Goal: Task Accomplishment & Management: Manage account settings

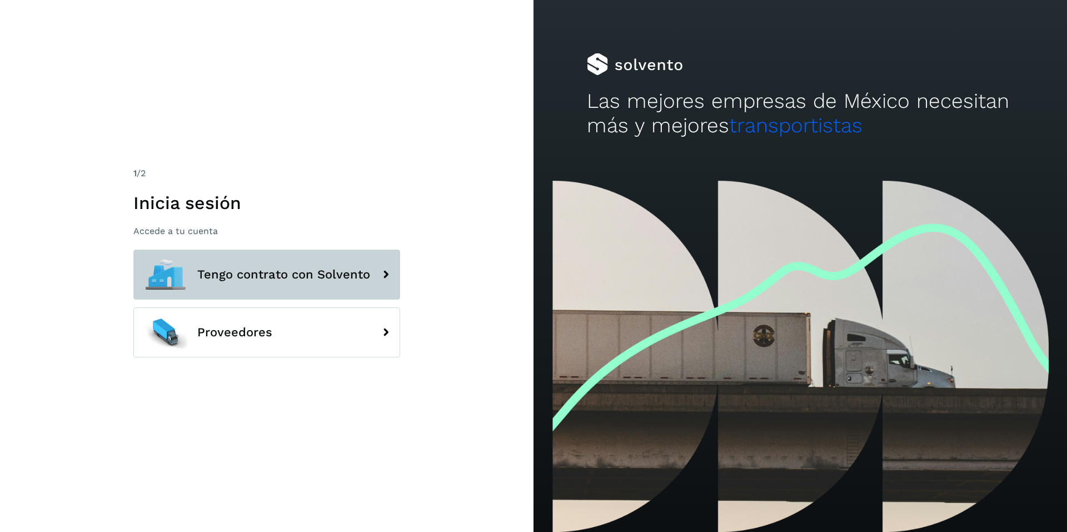
click at [250, 276] on span "Tengo contrato con Solvento" at bounding box center [283, 274] width 173 height 13
click at [316, 272] on span "Tengo contrato con Solvento" at bounding box center [283, 274] width 173 height 13
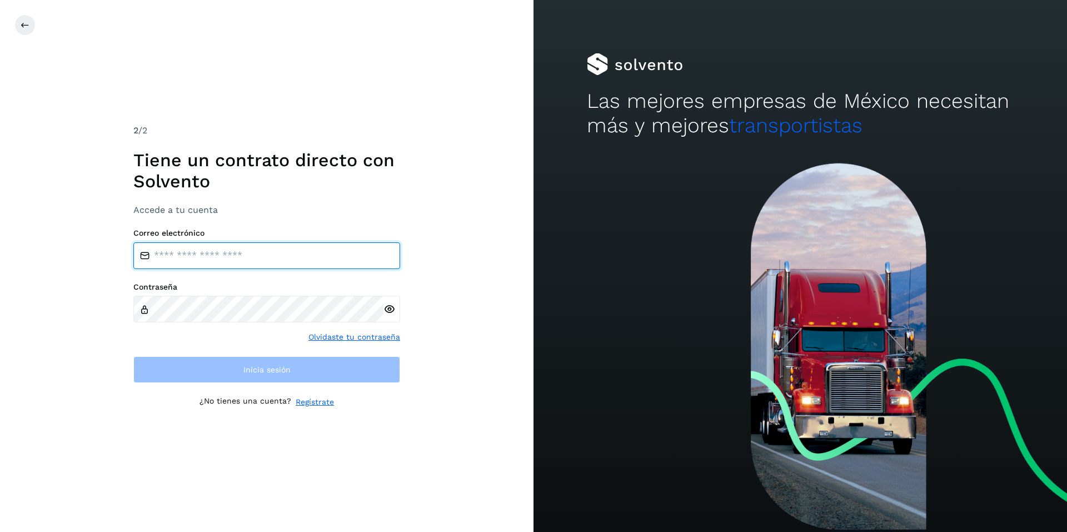
type input "**********"
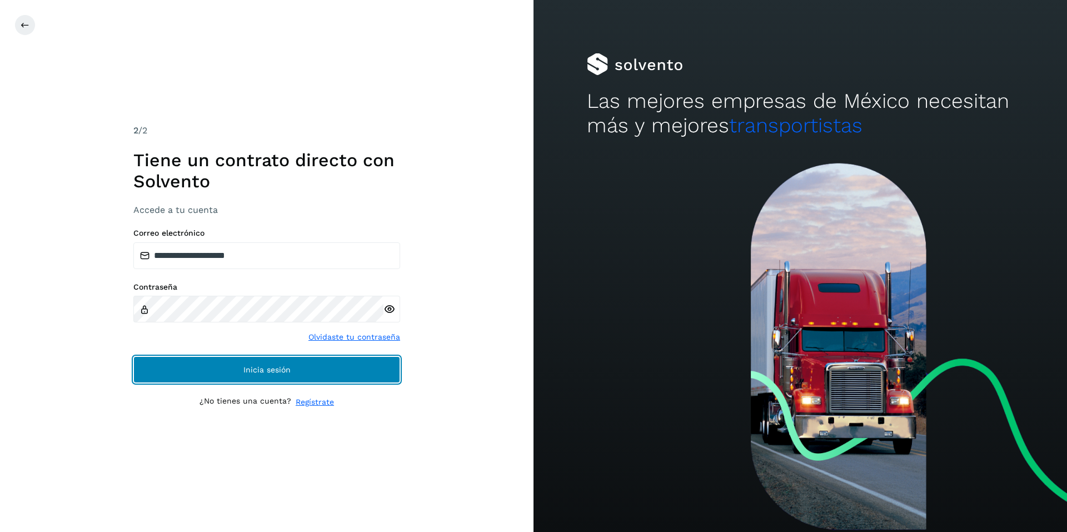
click at [256, 366] on span "Inicia sesión" at bounding box center [266, 370] width 47 height 8
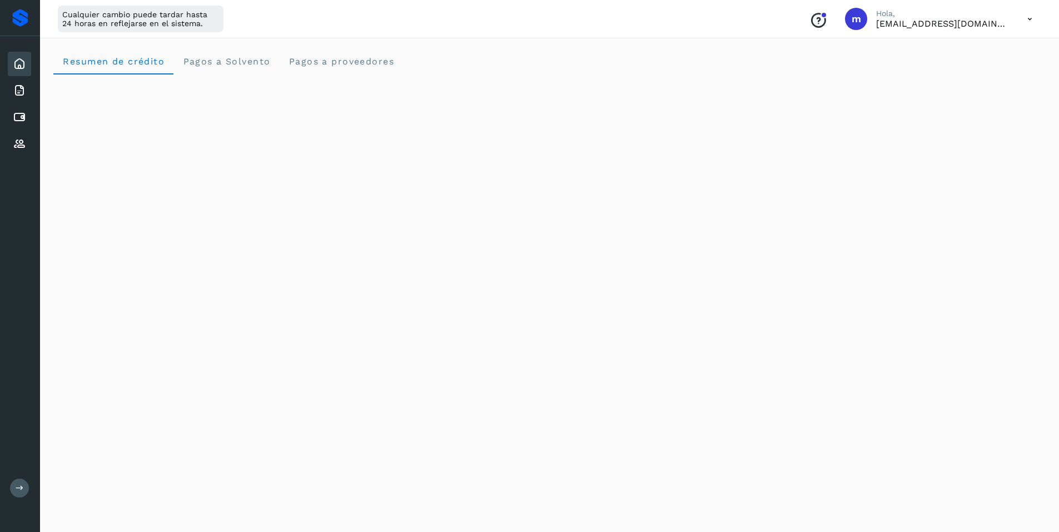
click at [21, 486] on icon at bounding box center [20, 488] width 8 height 8
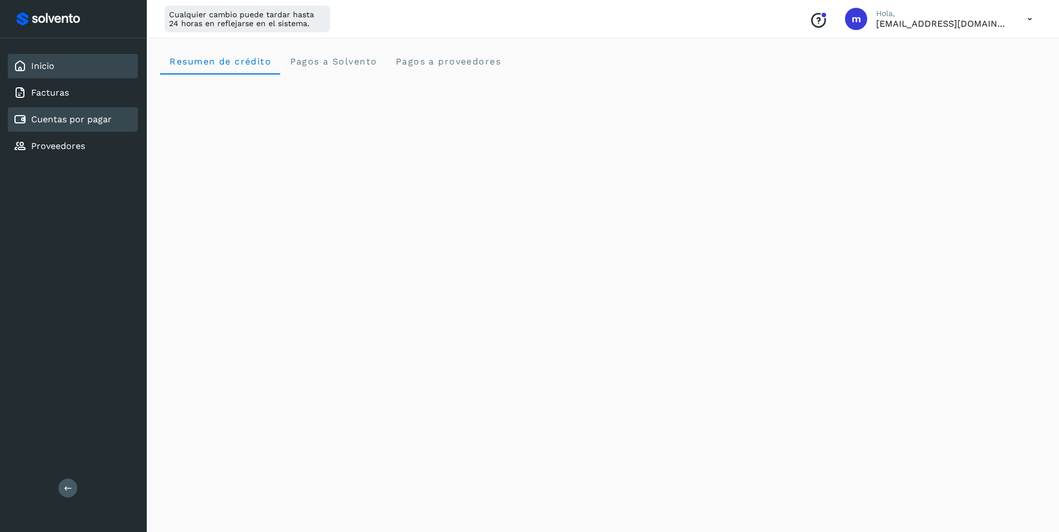
click at [54, 119] on link "Cuentas por pagar" at bounding box center [71, 119] width 81 height 11
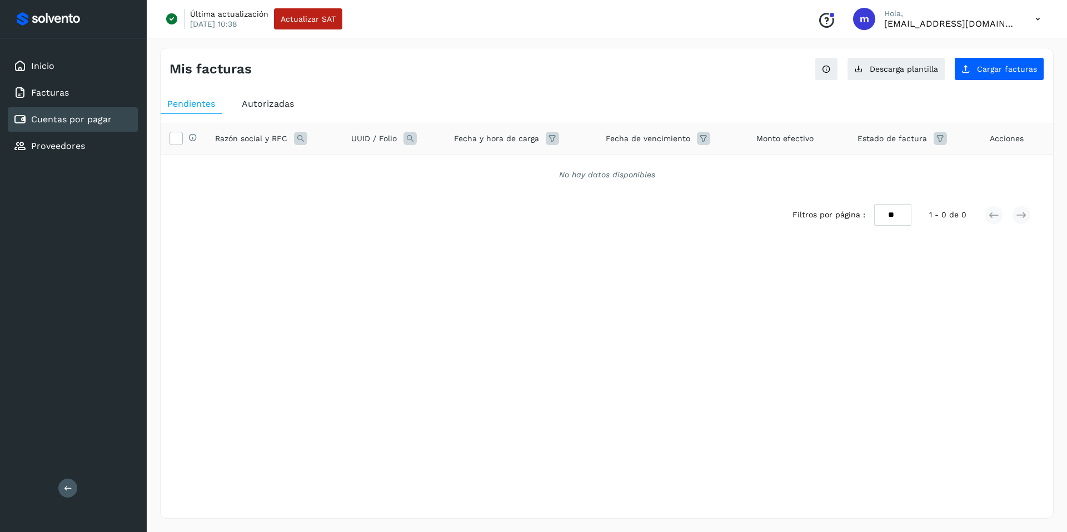
click at [1035, 19] on icon at bounding box center [1038, 19] width 23 height 23
click at [546, 77] on div at bounding box center [533, 266] width 1067 height 532
click at [988, 66] on span "Cargar facturas" at bounding box center [1007, 69] width 60 height 8
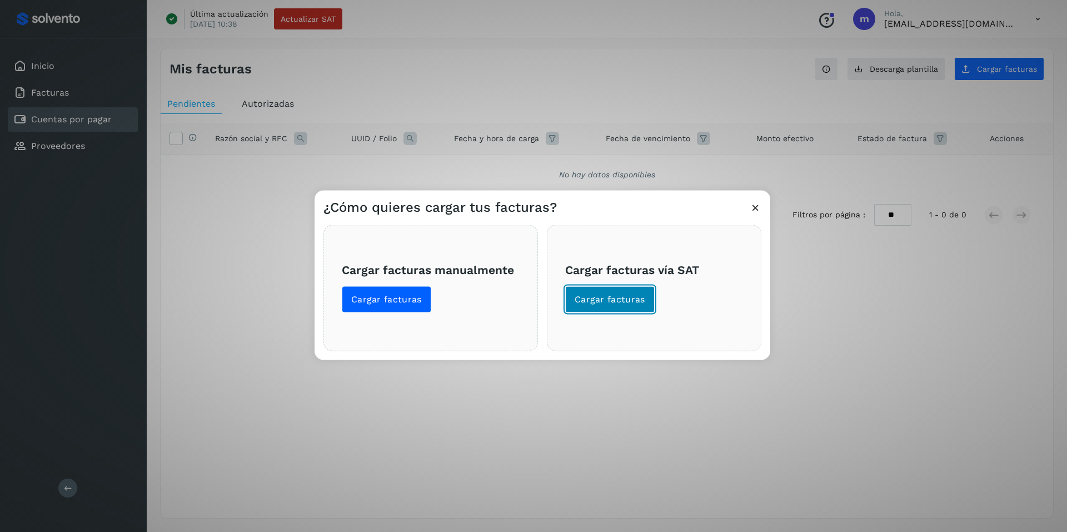
click at [609, 302] on span "Cargar facturas" at bounding box center [610, 299] width 71 height 12
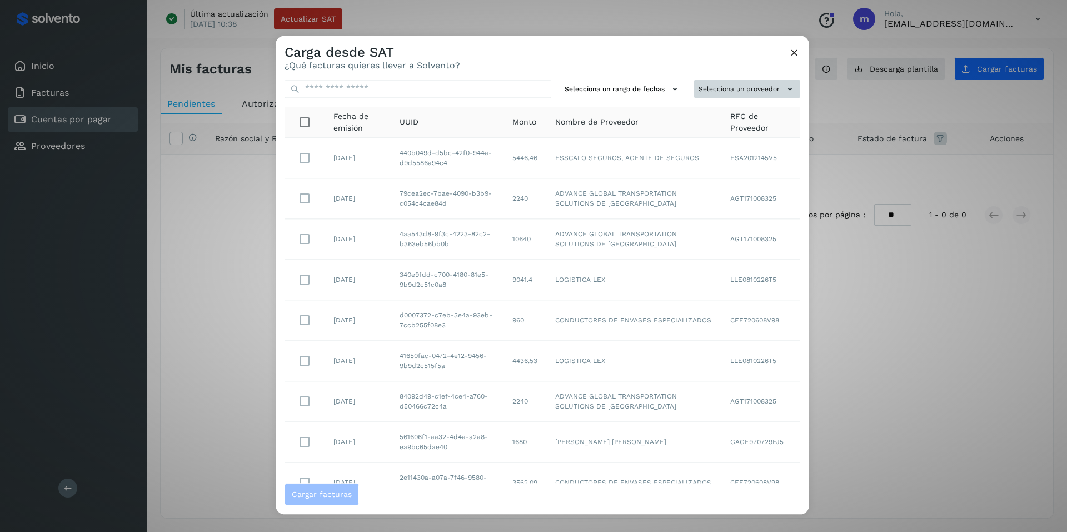
click at [758, 86] on button "Selecciona un proveedor" at bounding box center [747, 89] width 106 height 18
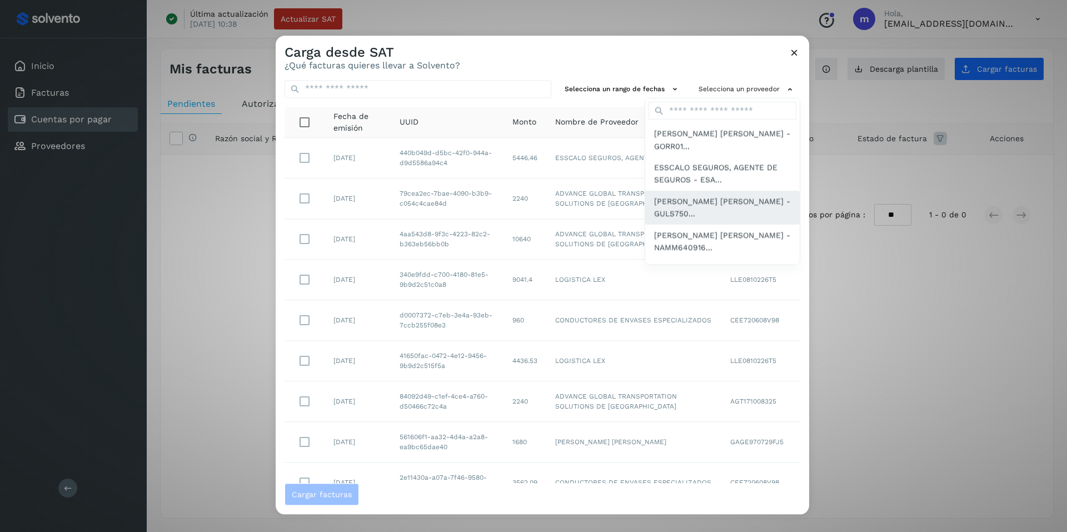
click at [684, 206] on span "SONIA VERONICA GUAJARDO LOZANO - GULS750..." at bounding box center [722, 207] width 137 height 25
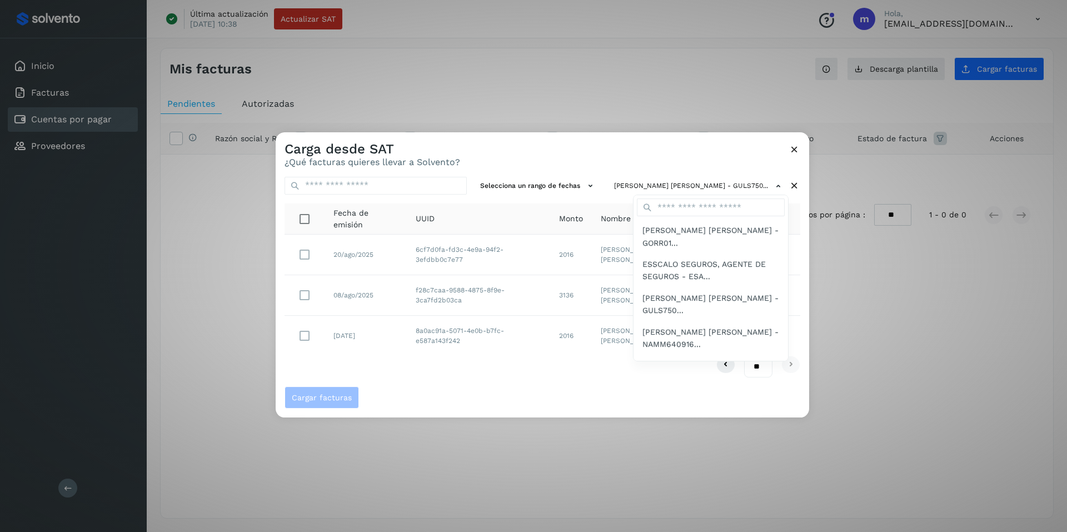
click at [521, 392] on div at bounding box center [809, 398] width 1067 height 532
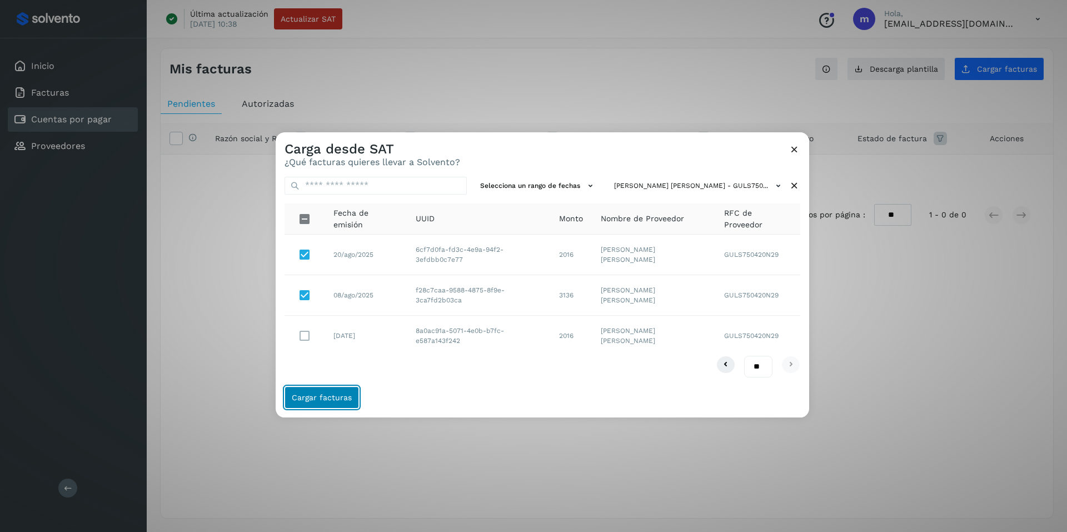
click at [316, 395] on span "Cargar facturas" at bounding box center [322, 398] width 60 height 8
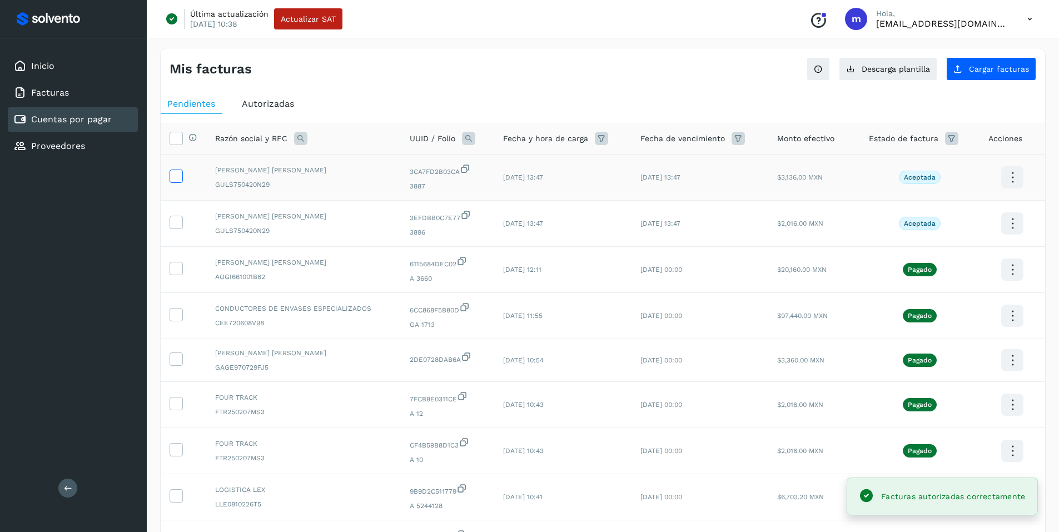
click at [176, 178] on icon at bounding box center [176, 176] width 12 height 12
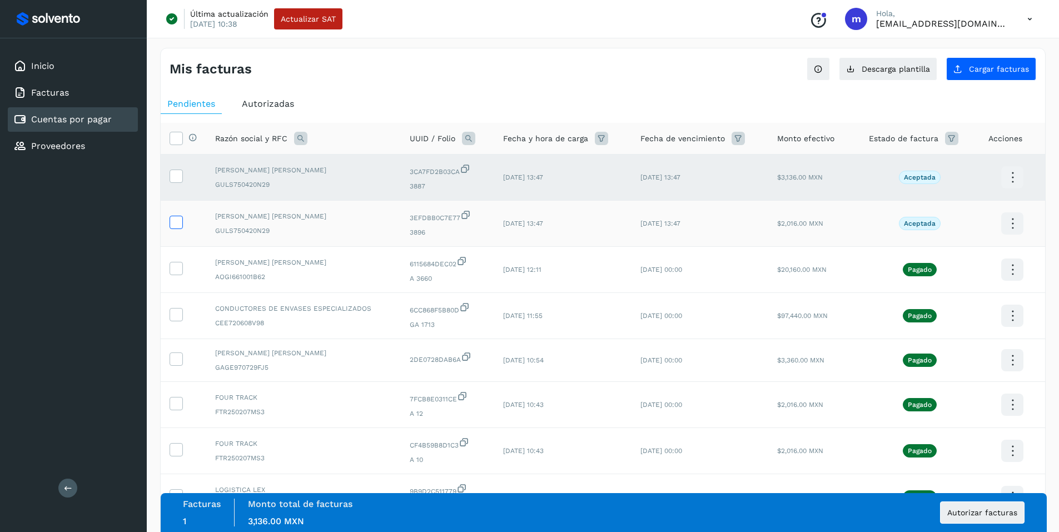
click at [178, 218] on icon at bounding box center [176, 222] width 12 height 12
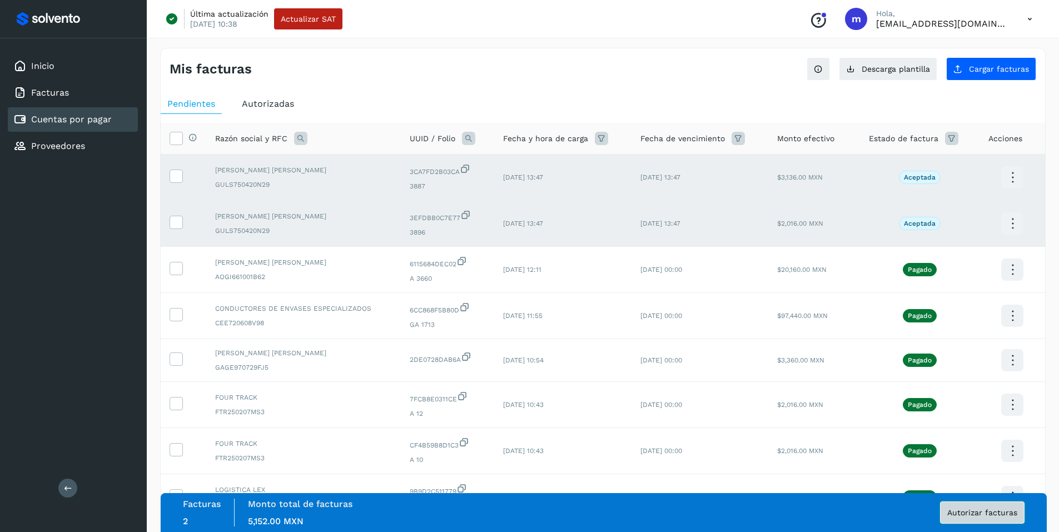
click at [967, 510] on span "Autorizar facturas" at bounding box center [982, 513] width 70 height 8
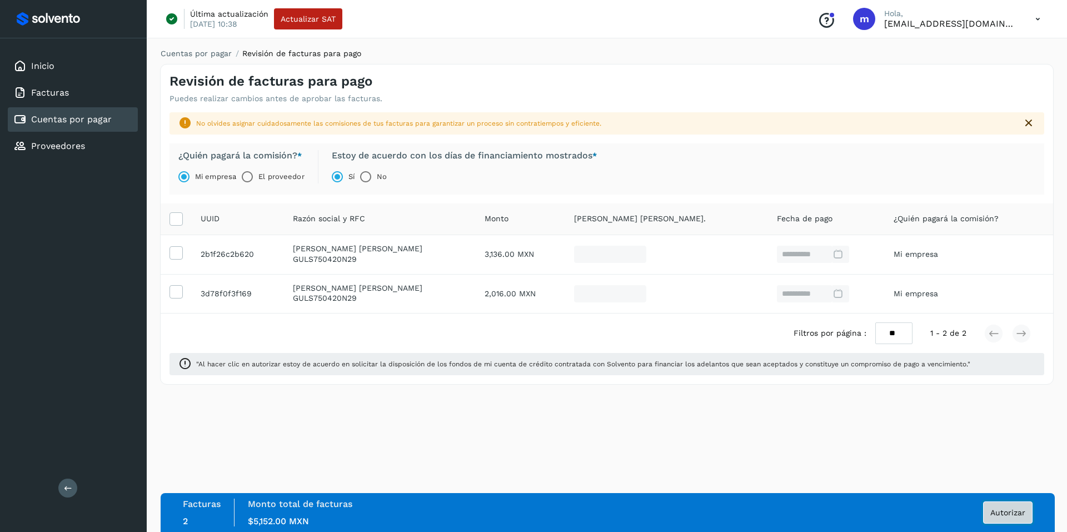
click at [1000, 513] on span "Autorizar" at bounding box center [1008, 513] width 35 height 8
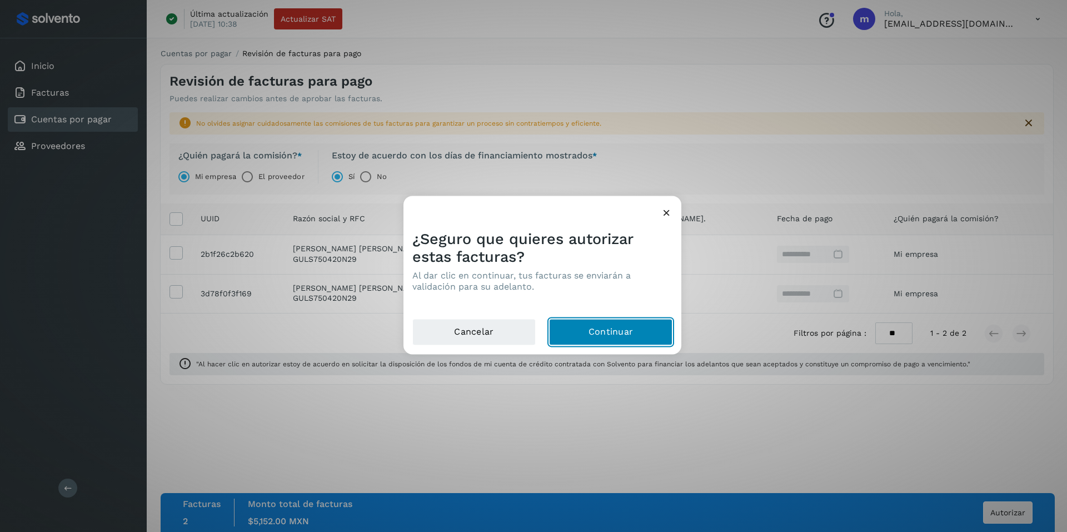
click at [610, 329] on button "Continuar" at bounding box center [610, 332] width 123 height 27
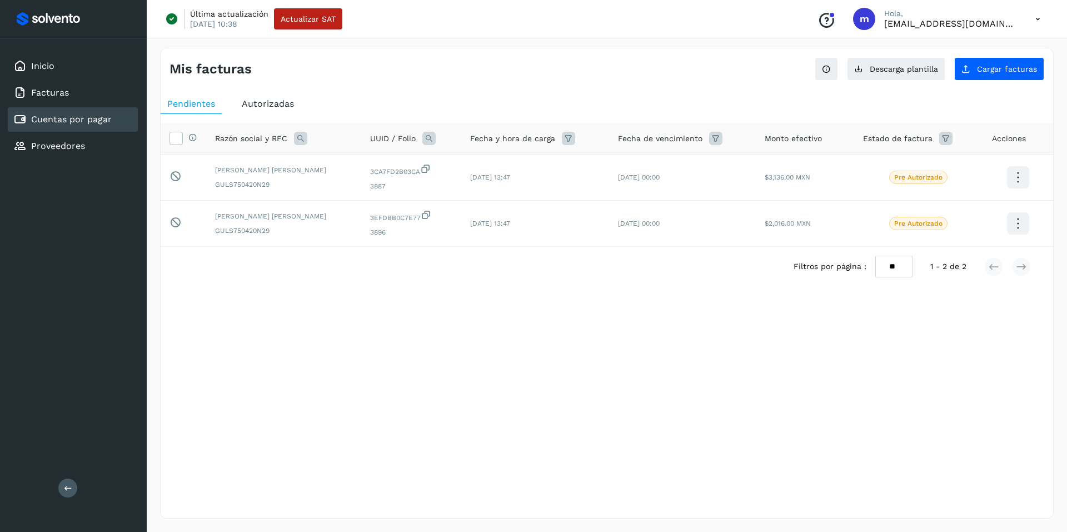
click at [1041, 19] on icon at bounding box center [1038, 19] width 23 height 23
click at [695, 82] on div at bounding box center [533, 266] width 1067 height 532
click at [1035, 19] on icon at bounding box center [1038, 19] width 23 height 23
click at [950, 75] on div "Cerrar sesión" at bounding box center [983, 71] width 132 height 21
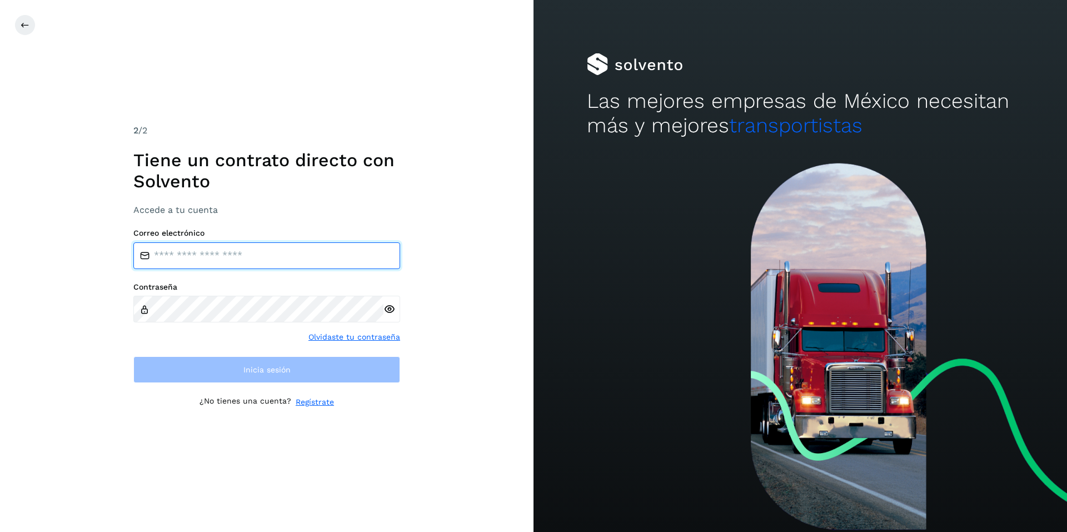
type input "**********"
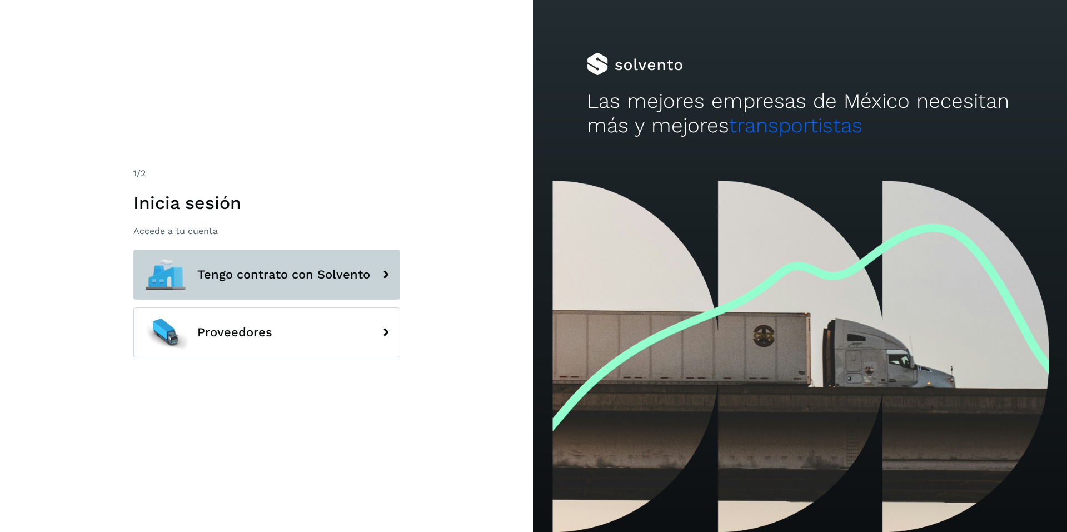
click at [284, 259] on button "Tengo contrato con Solvento" at bounding box center [266, 275] width 267 height 50
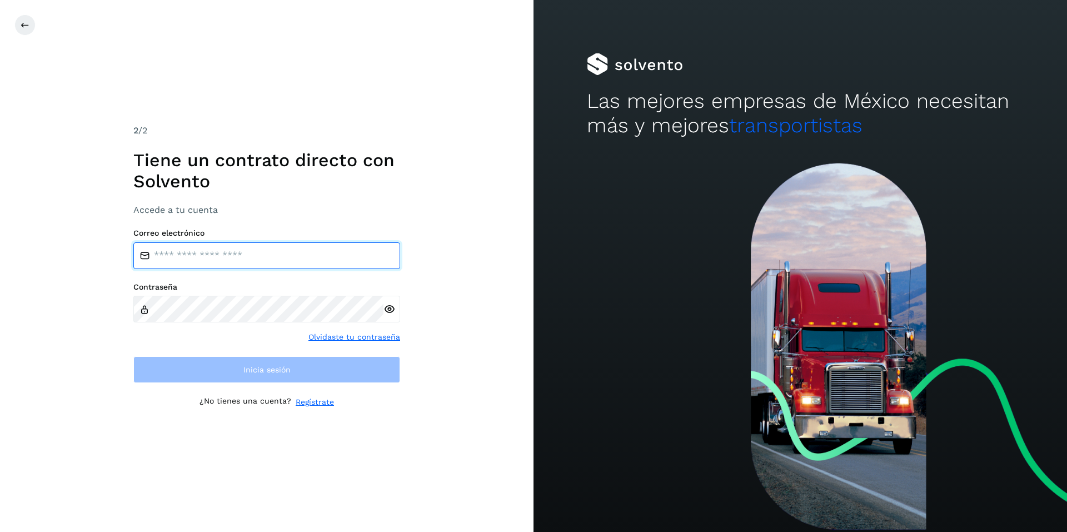
type input "**********"
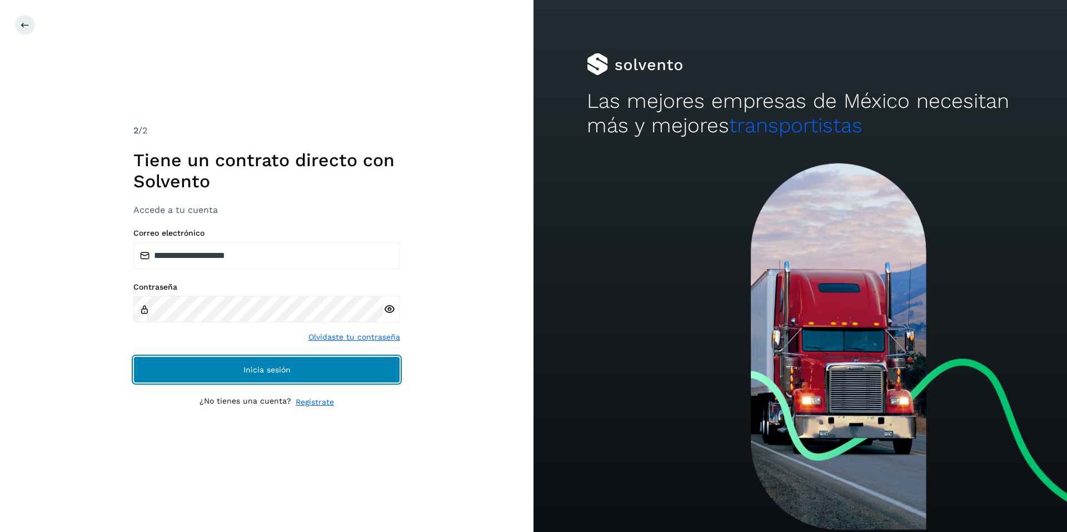
click at [248, 371] on span "Inicia sesión" at bounding box center [266, 370] width 47 height 8
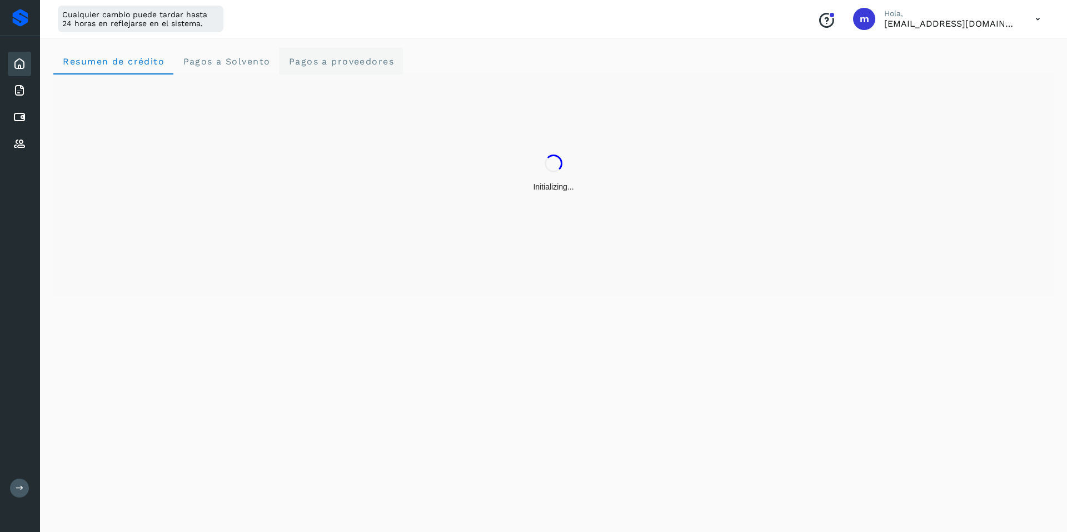
click at [326, 58] on span "Pagos a proveedores" at bounding box center [341, 61] width 106 height 11
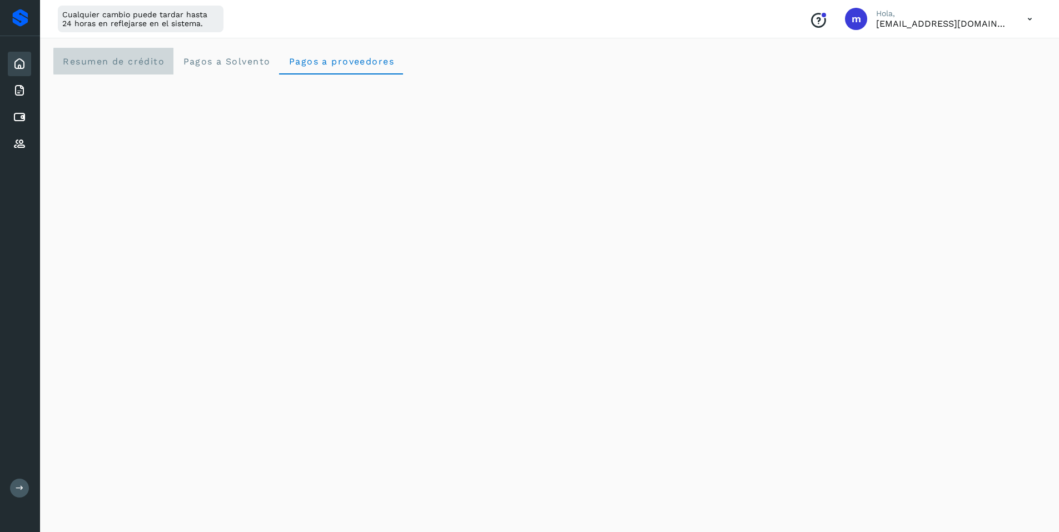
click at [105, 61] on span "Resumen de crédito" at bounding box center [113, 61] width 102 height 11
click at [16, 59] on icon at bounding box center [19, 63] width 13 height 13
click at [22, 477] on div "Inicio Facturas Cuentas por pagar Proveedores Salir" at bounding box center [20, 266] width 40 height 532
click at [22, 483] on button at bounding box center [19, 488] width 19 height 19
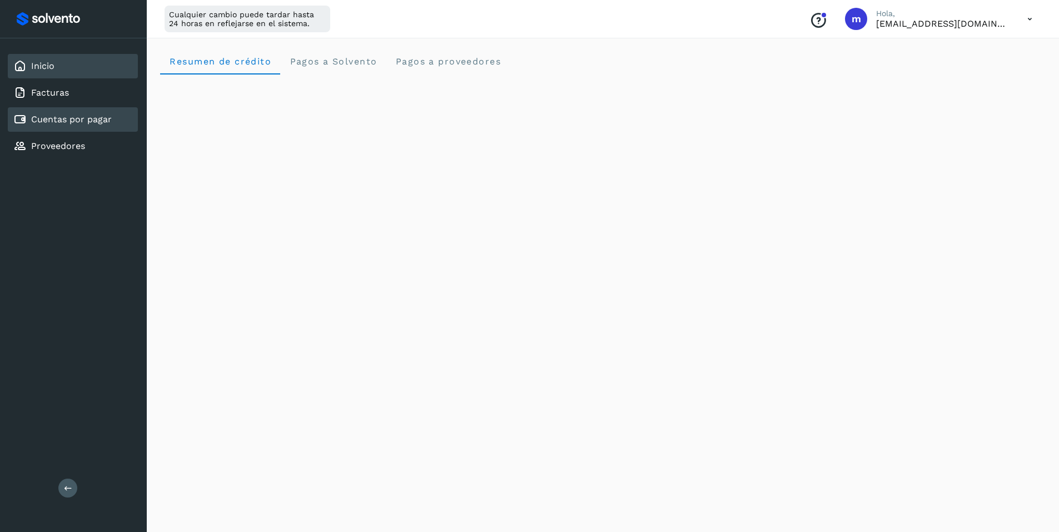
click at [62, 119] on link "Cuentas por pagar" at bounding box center [71, 119] width 81 height 11
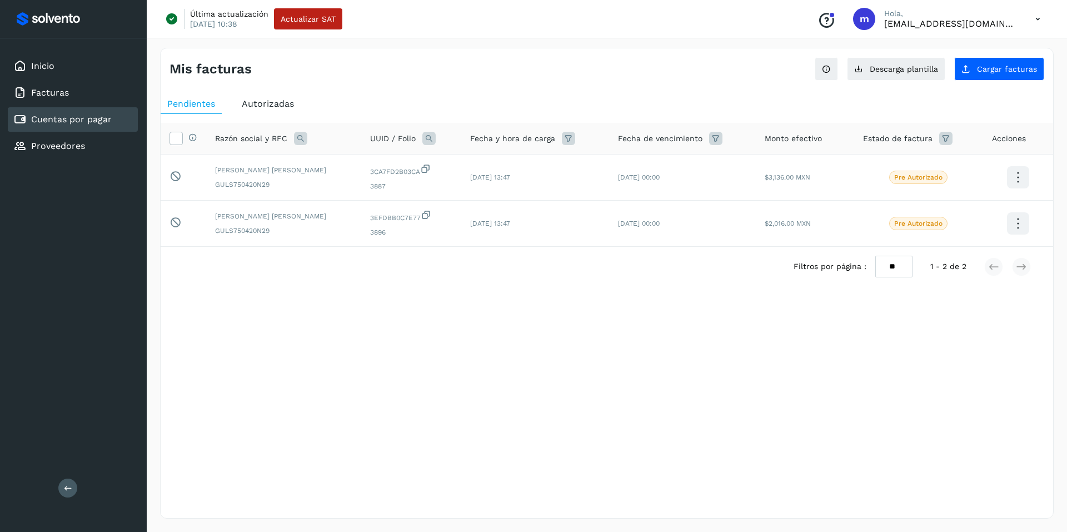
click at [272, 108] on span "Autorizadas" at bounding box center [268, 103] width 52 height 11
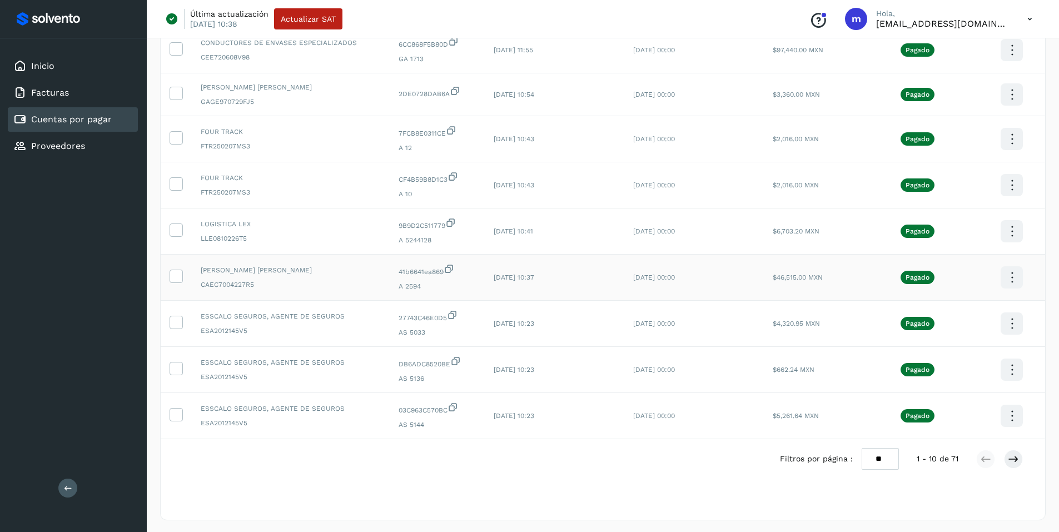
scroll to position [175, 0]
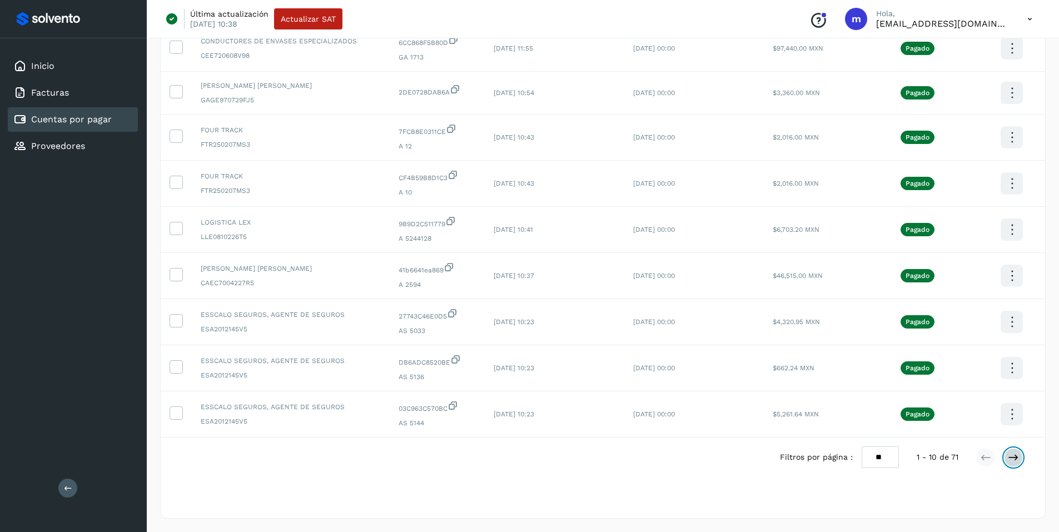
click at [1021, 459] on button at bounding box center [1013, 457] width 19 height 19
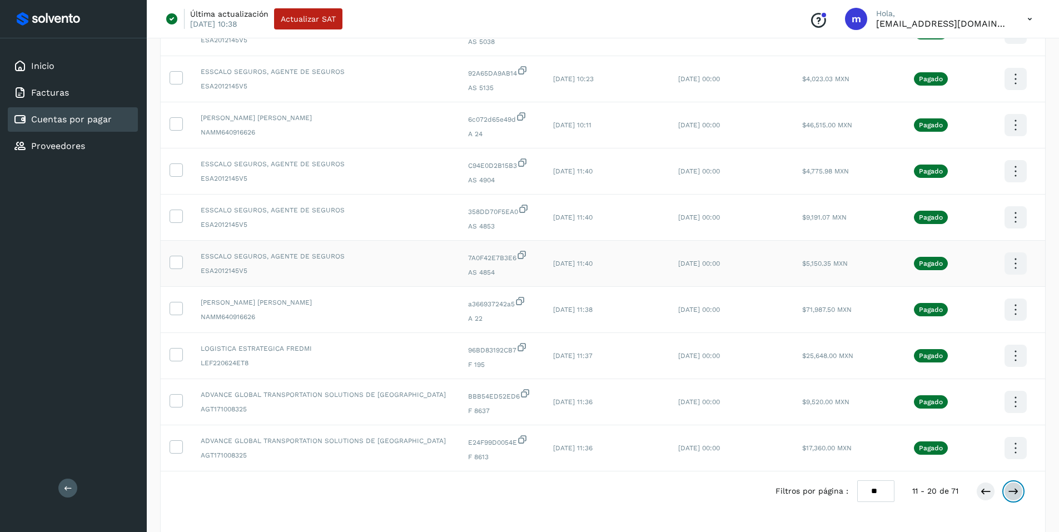
scroll to position [178, 0]
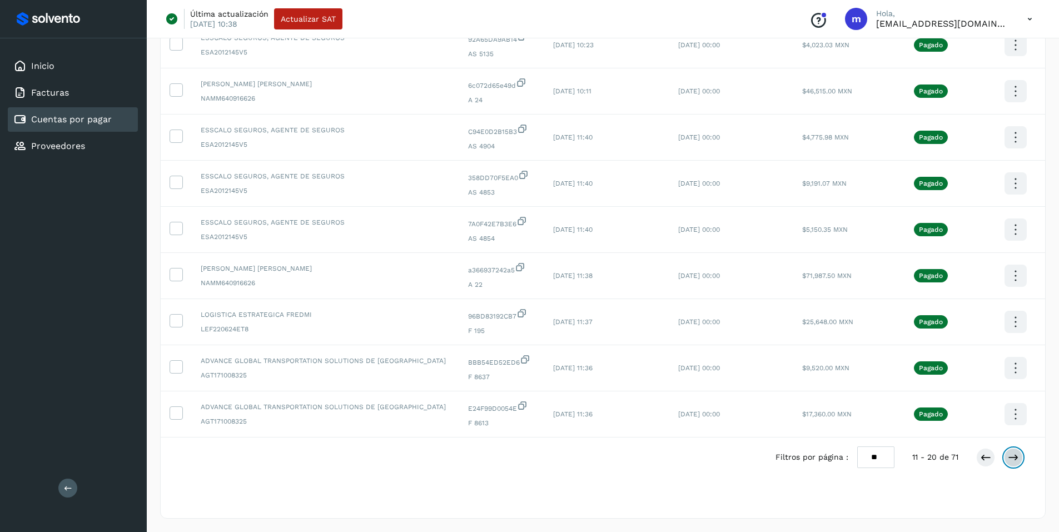
click at [1014, 458] on icon at bounding box center [1013, 457] width 11 height 11
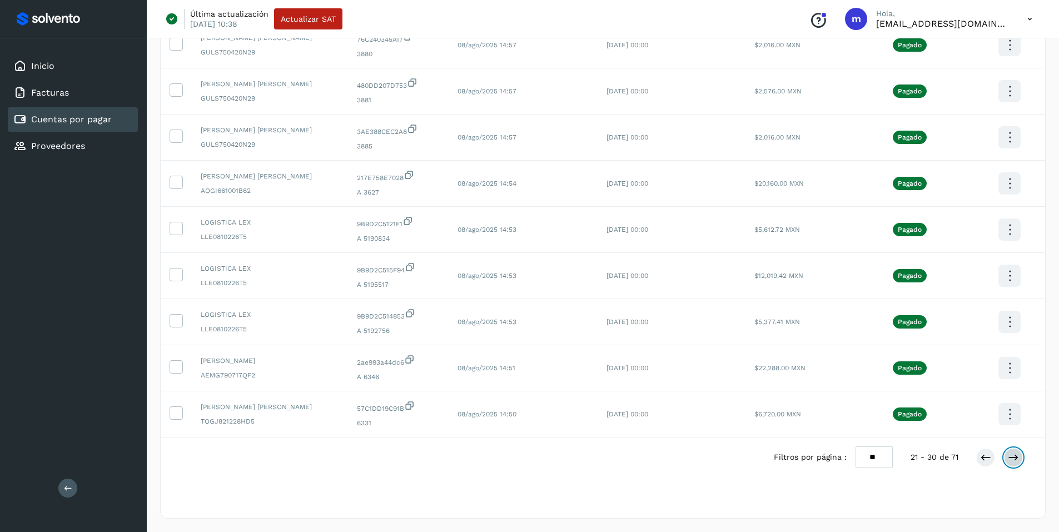
click at [1013, 452] on icon at bounding box center [1013, 457] width 11 height 11
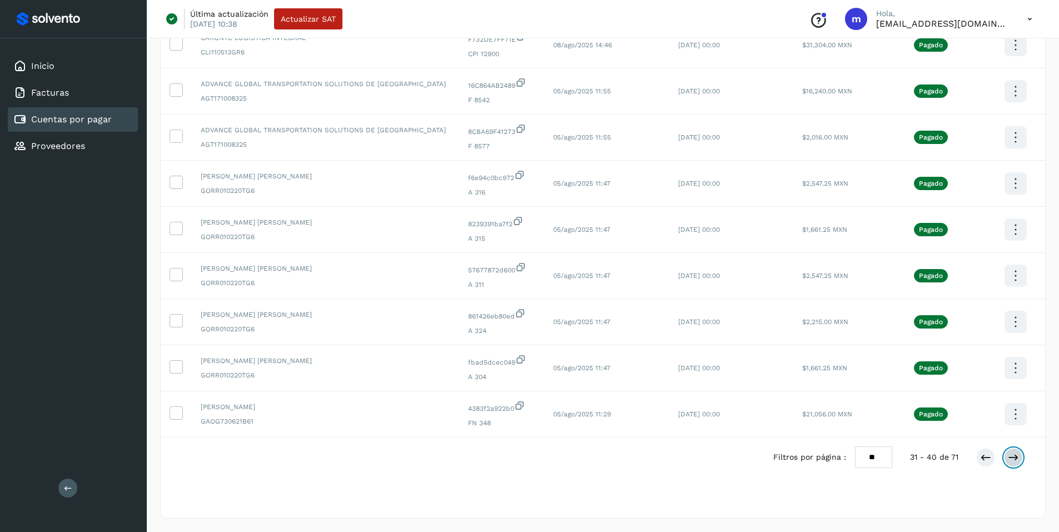
click at [1020, 455] on button at bounding box center [1013, 457] width 19 height 19
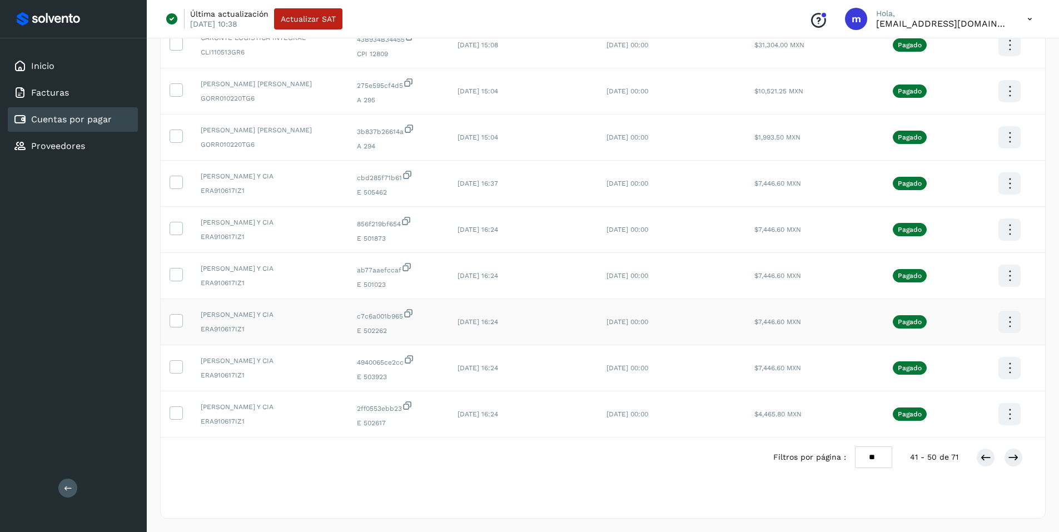
click at [1013, 319] on icon at bounding box center [1010, 322] width 26 height 26
click at [935, 354] on button "CEP" at bounding box center [954, 354] width 132 height 21
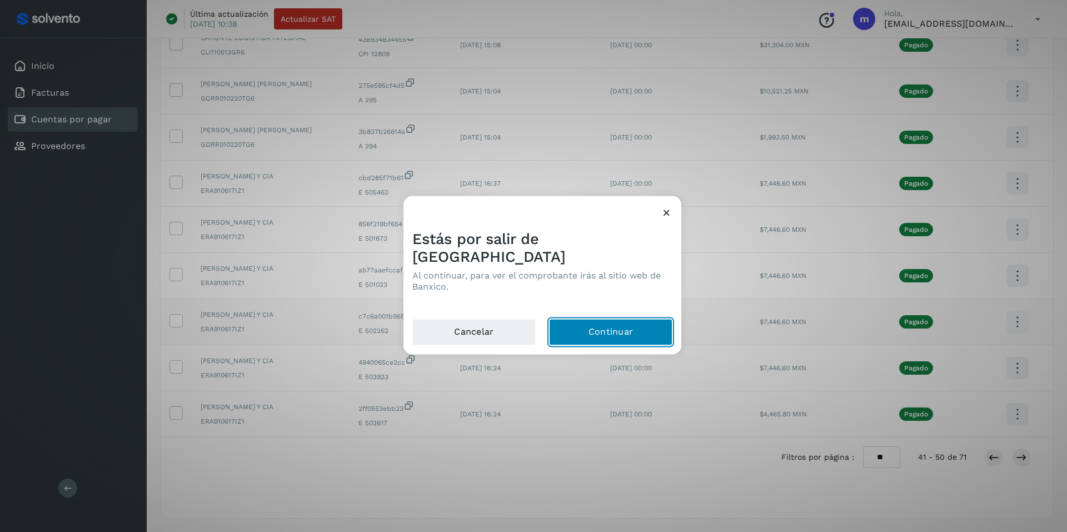
click at [579, 321] on button "Continuar" at bounding box center [610, 332] width 123 height 27
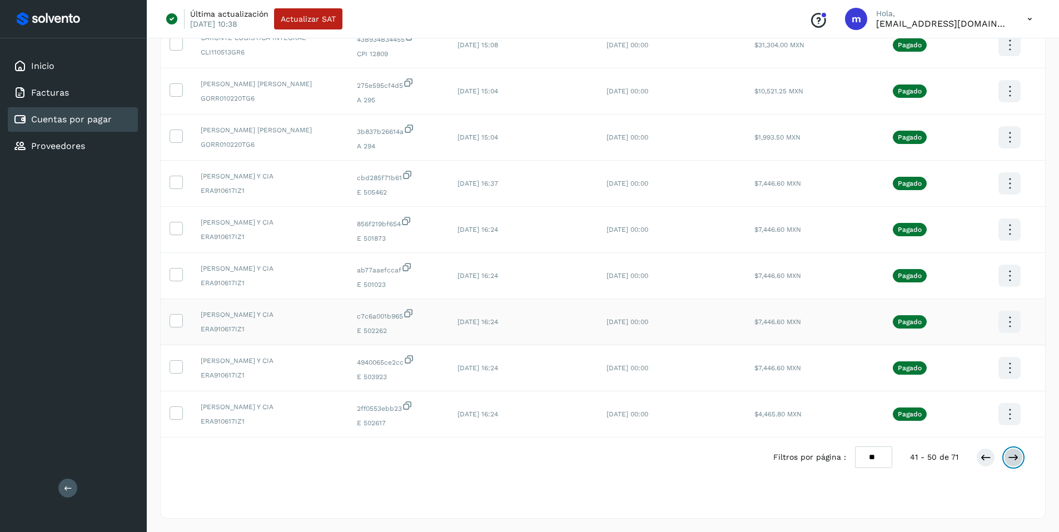
click at [1011, 458] on icon at bounding box center [1013, 457] width 11 height 11
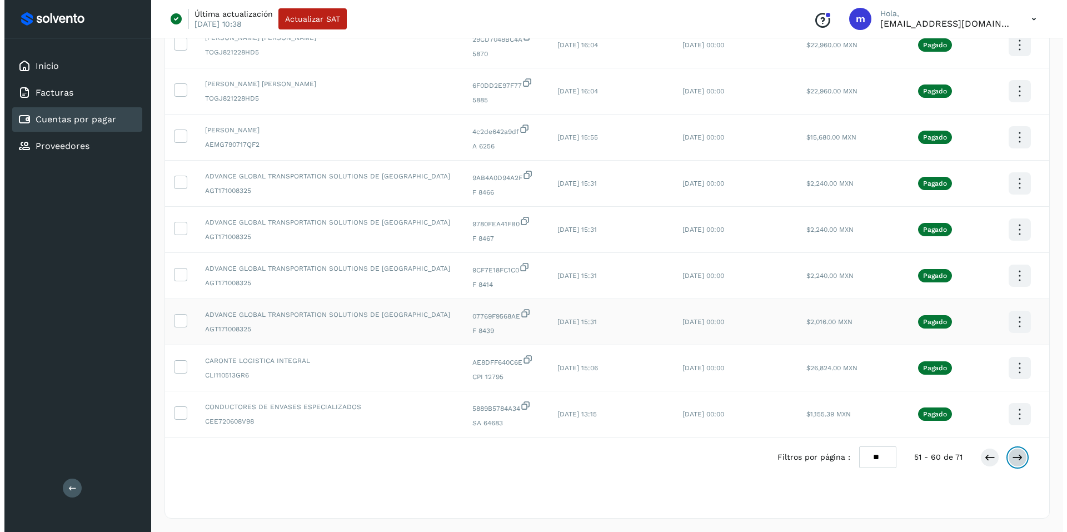
scroll to position [0, 0]
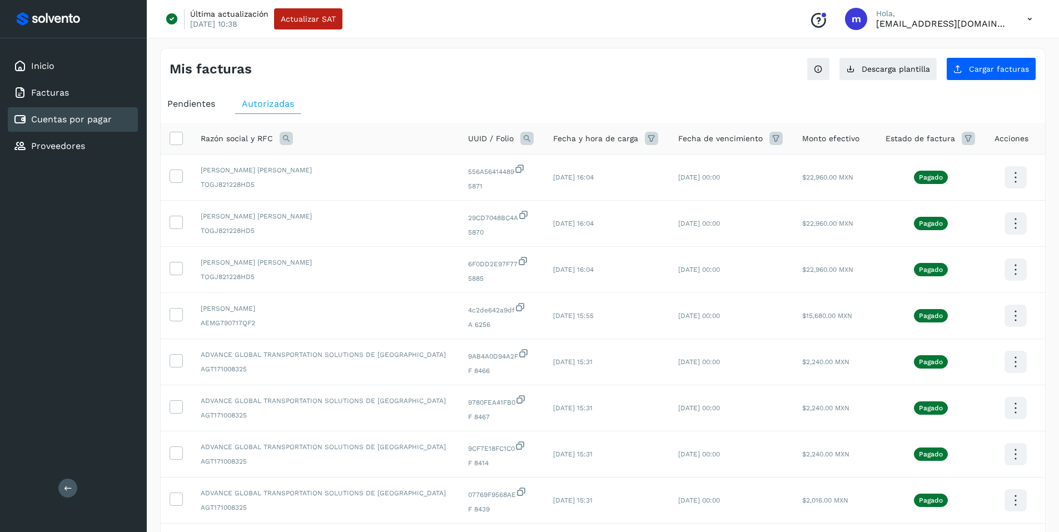
click at [1030, 21] on icon at bounding box center [1029, 19] width 23 height 23
click at [943, 73] on div "Cerrar sesión" at bounding box center [974, 71] width 132 height 21
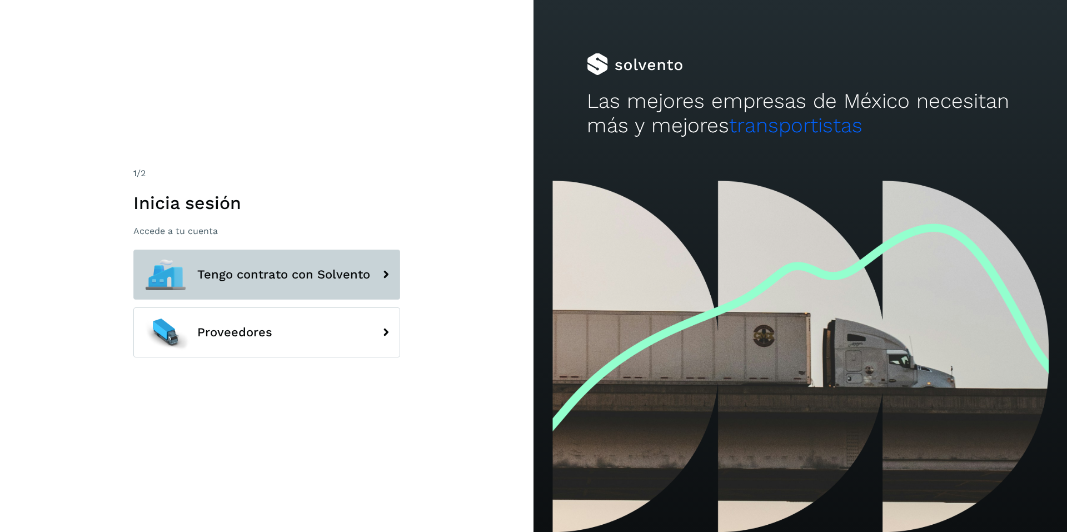
click at [266, 276] on span "Tengo contrato con Solvento" at bounding box center [283, 274] width 173 height 13
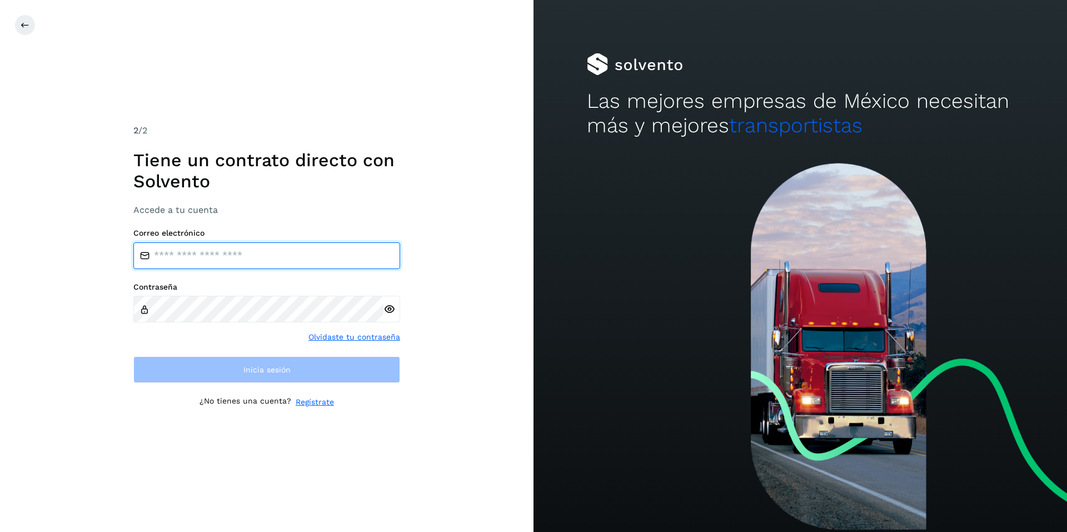
type input "**********"
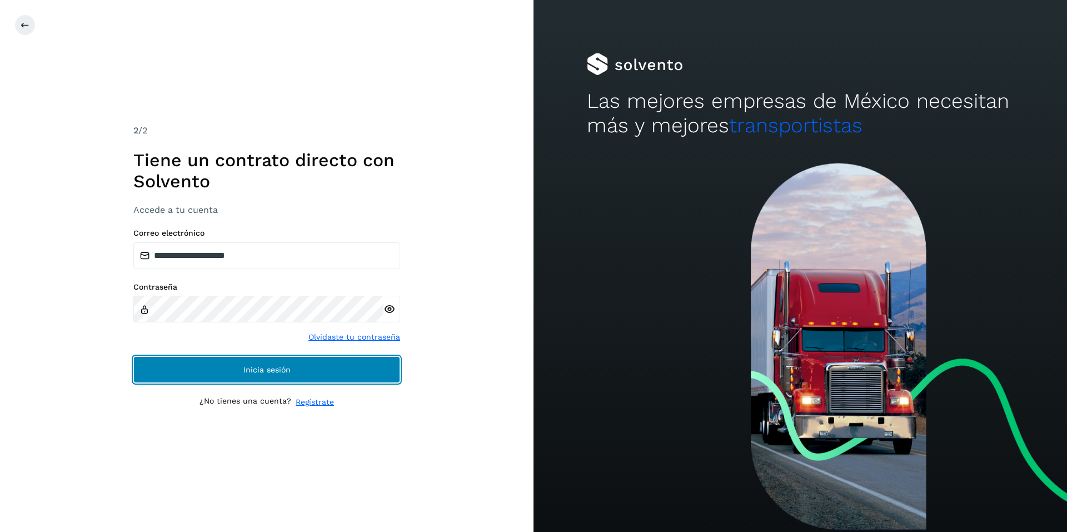
click at [254, 371] on span "Inicia sesión" at bounding box center [266, 370] width 47 height 8
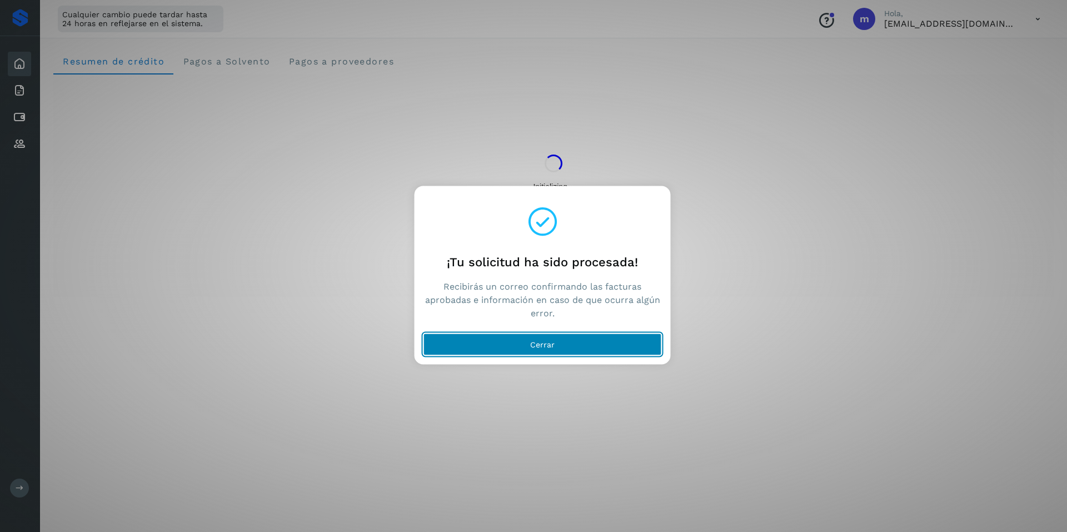
click at [535, 344] on span "Cerrar" at bounding box center [542, 344] width 24 height 8
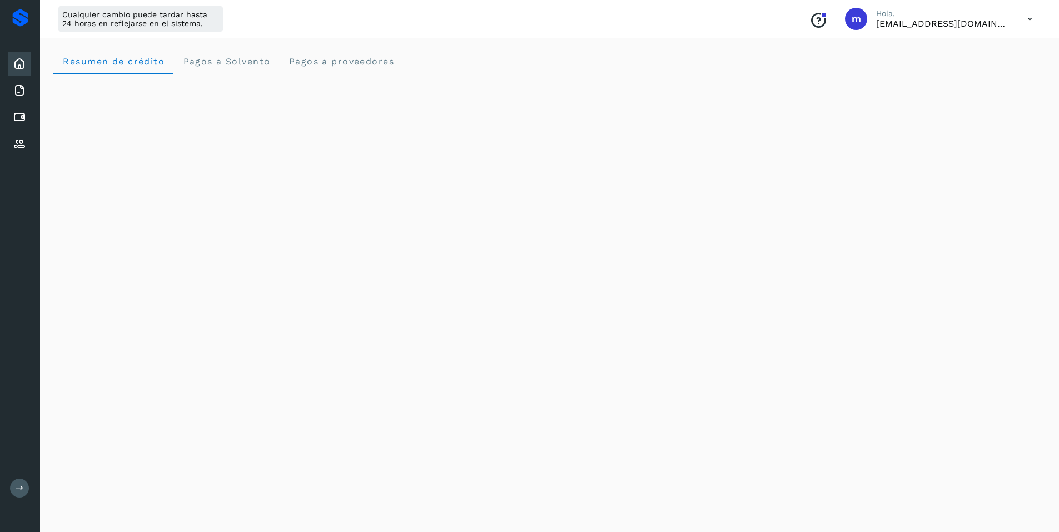
click at [1027, 19] on icon at bounding box center [1029, 19] width 23 height 23
click at [957, 74] on div "Cerrar sesión" at bounding box center [974, 71] width 132 height 21
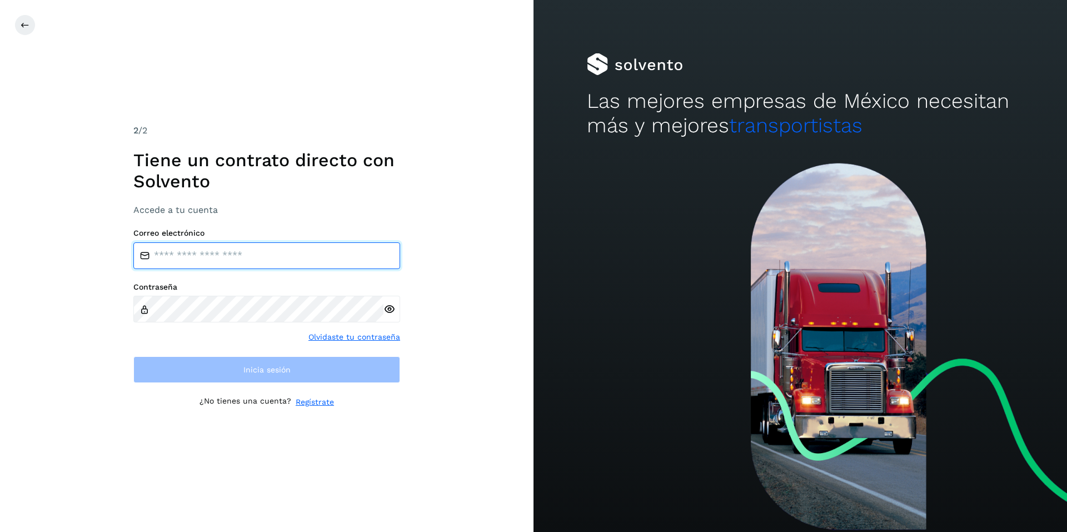
type input "**********"
